Goal: Task Accomplishment & Management: Manage account settings

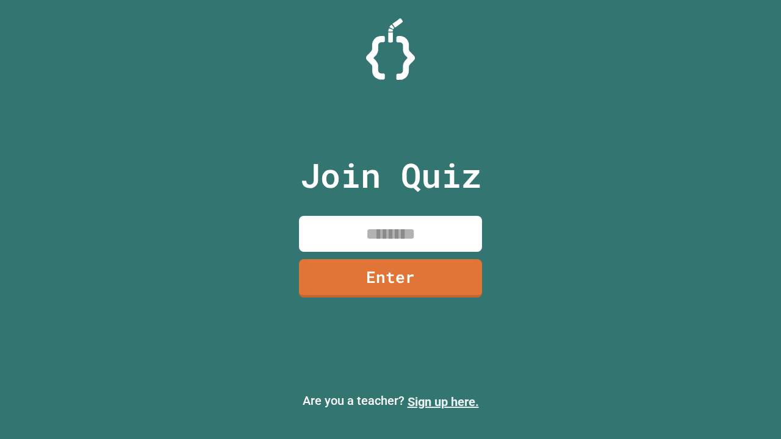
click at [443, 402] on link "Sign up here." at bounding box center [442, 402] width 71 height 15
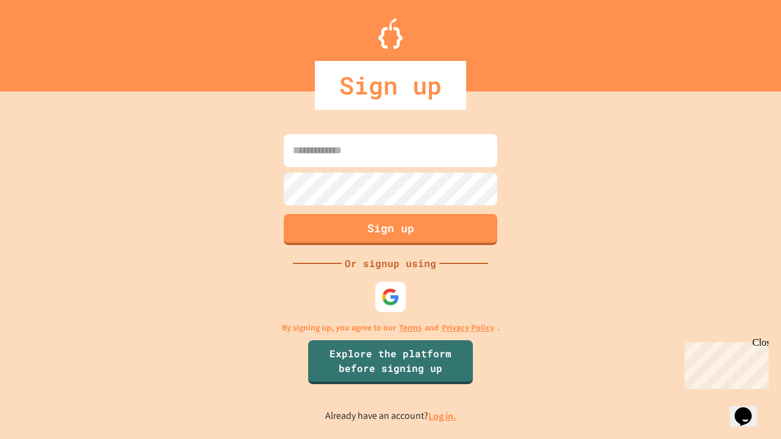
click at [443, 416] on link "Log in." at bounding box center [442, 416] width 28 height 13
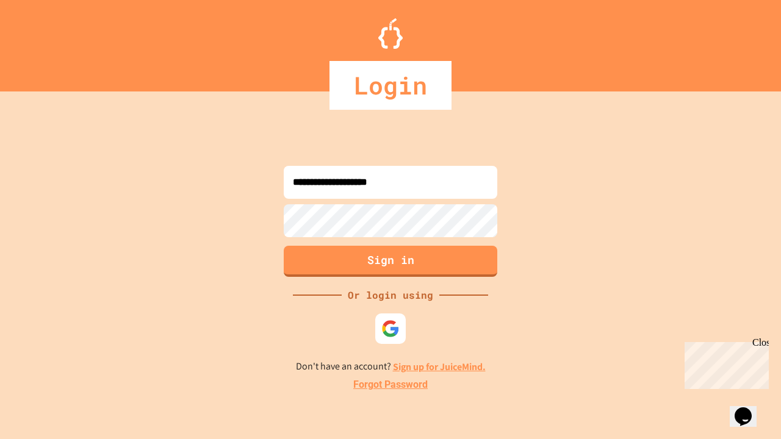
type input "**********"
